Goal: Information Seeking & Learning: Understand process/instructions

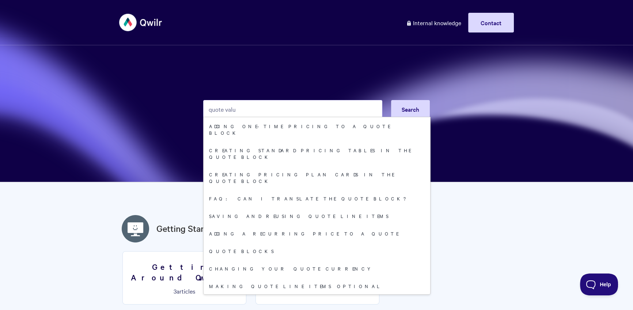
type input "quote value"
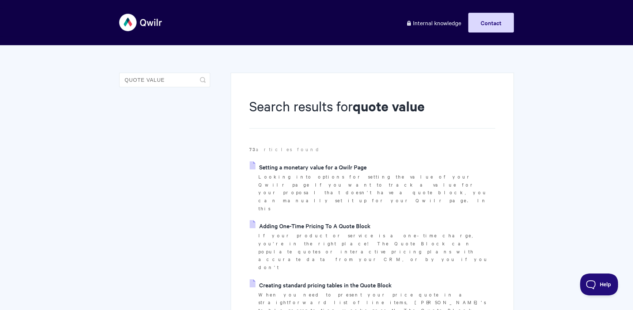
click at [341, 167] on link "Setting a monetary value for a Qwilr Page" at bounding box center [308, 167] width 117 height 11
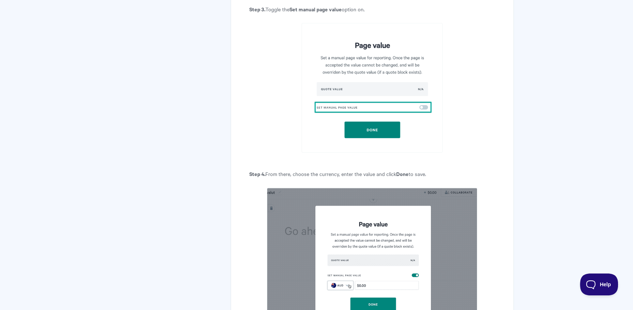
scroll to position [792, 0]
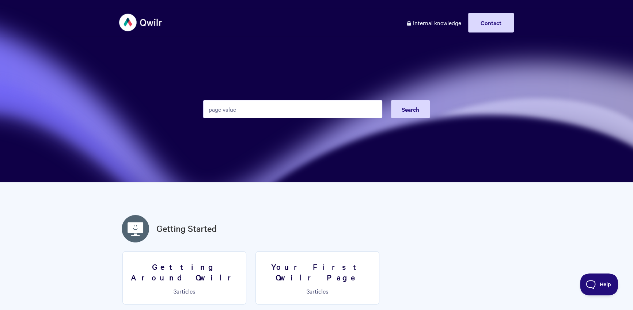
type input "page value"
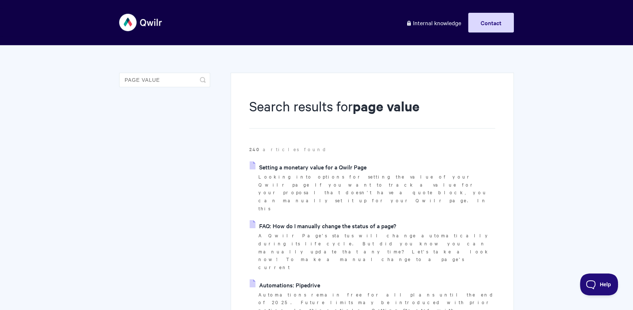
click at [271, 171] on link "Setting a monetary value for a Qwilr Page" at bounding box center [308, 167] width 117 height 11
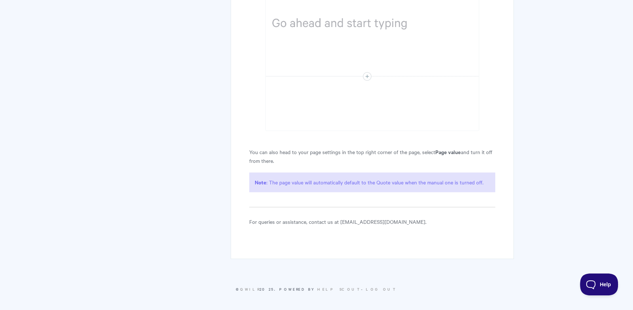
scroll to position [1290, 0]
